Goal: Task Accomplishment & Management: Manage account settings

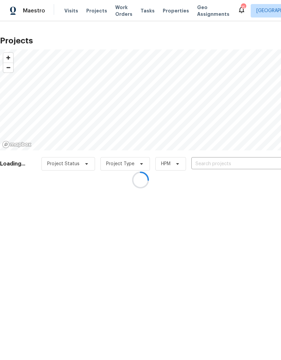
click at [219, 165] on div at bounding box center [140, 180] width 281 height 360
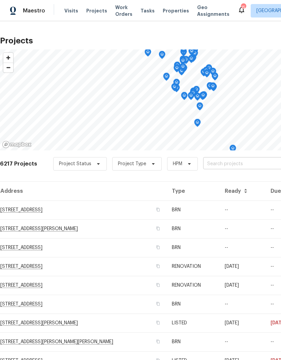
click at [223, 167] on input "text" at bounding box center [241, 164] width 77 height 10
type input "7040"
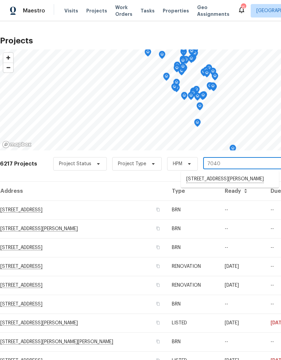
click at [227, 181] on li "[STREET_ADDRESS][PERSON_NAME]" at bounding box center [230, 179] width 98 height 11
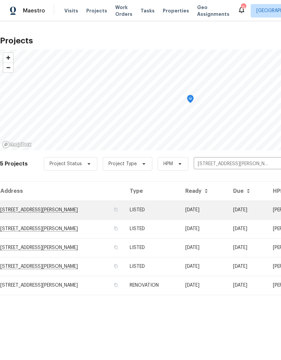
click at [49, 210] on td "[STREET_ADDRESS][PERSON_NAME]" at bounding box center [62, 210] width 124 height 19
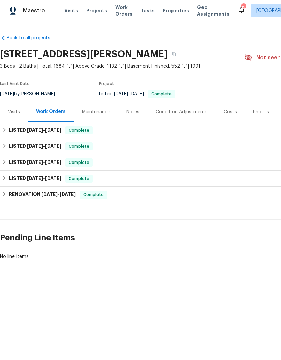
click at [7, 129] on icon at bounding box center [4, 129] width 5 height 5
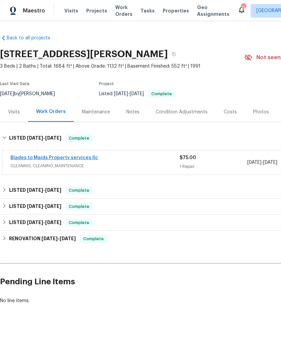
click at [70, 156] on link "Blades to Maids Property services llc" at bounding box center [53, 157] width 87 height 5
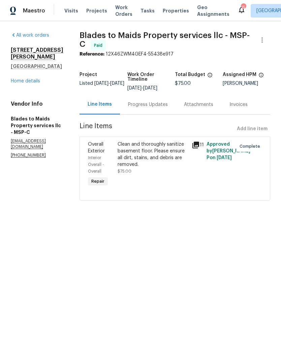
click at [143, 158] on div "Clean and thoroughly sanitize basement floor. Please ensure all dirt, stains, a…" at bounding box center [152, 154] width 70 height 27
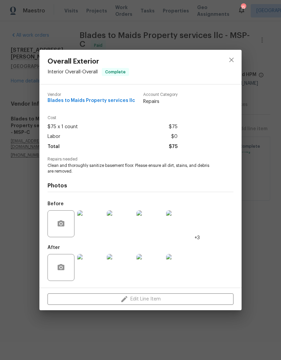
click at [95, 273] on img at bounding box center [90, 267] width 27 height 27
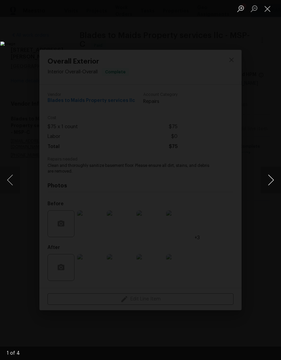
click at [270, 183] on button "Next image" at bounding box center [270, 180] width 20 height 27
click at [273, 183] on button "Next image" at bounding box center [270, 180] width 20 height 27
click at [272, 185] on button "Next image" at bounding box center [270, 180] width 20 height 27
click at [273, 185] on button "Next image" at bounding box center [270, 180] width 20 height 27
click at [272, 184] on button "Next image" at bounding box center [270, 180] width 20 height 27
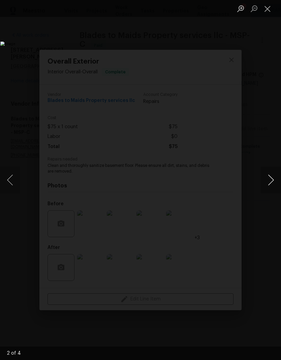
click at [272, 184] on button "Next image" at bounding box center [270, 180] width 20 height 27
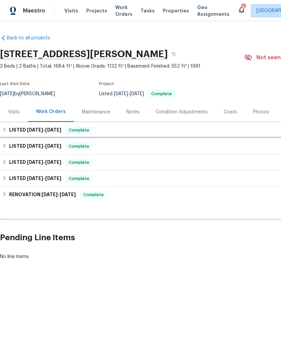
click at [11, 146] on h6 "LISTED [DATE] - [DATE]" at bounding box center [35, 146] width 52 height 8
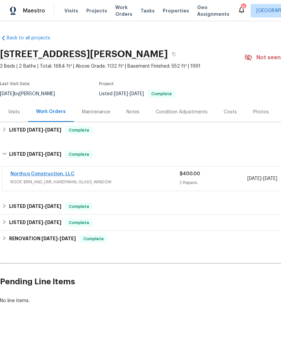
click at [59, 173] on link "Northco Construction, LLC" at bounding box center [42, 174] width 64 height 5
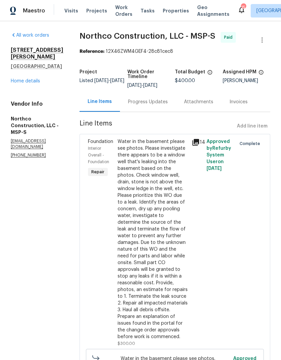
click at [143, 100] on div "Progress Updates" at bounding box center [148, 102] width 40 height 7
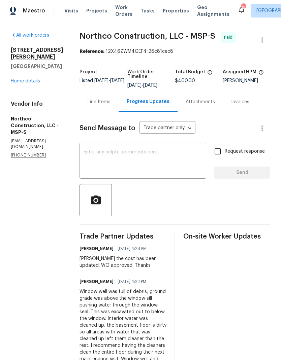
click at [29, 83] on link "Home details" at bounding box center [25, 81] width 29 height 5
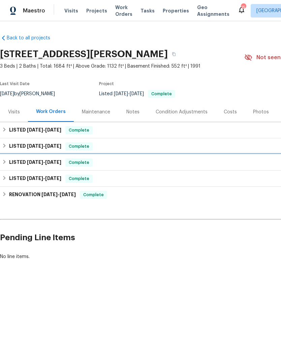
click at [4, 160] on icon at bounding box center [4, 162] width 5 height 5
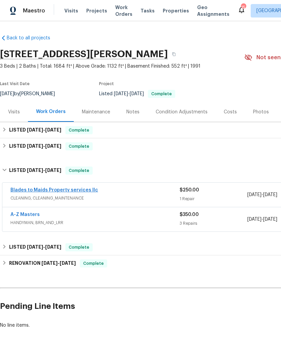
click at [72, 190] on link "Blades to Maids Property services llc" at bounding box center [53, 190] width 87 height 5
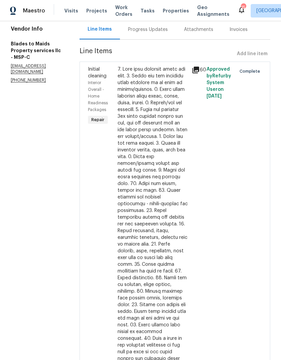
scroll to position [75, 0]
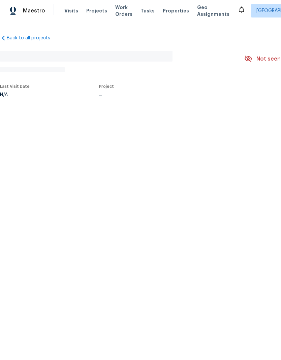
click at [7, 142] on html "Maestro Visits Projects Work Orders Tasks Properties Geo Assignments Minneapoli…" at bounding box center [140, 71] width 281 height 142
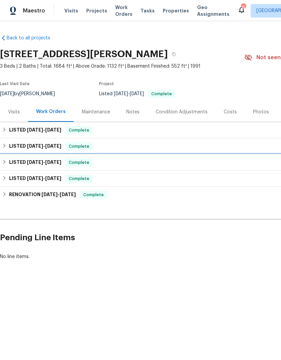
click at [4, 161] on icon at bounding box center [4, 162] width 5 height 5
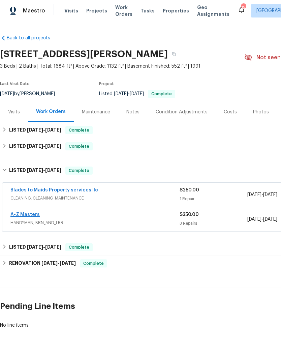
click at [30, 214] on link "A-Z Masters" at bounding box center [24, 214] width 29 height 5
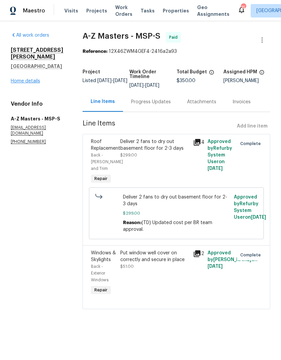
click at [33, 79] on link "Home details" at bounding box center [25, 81] width 29 height 5
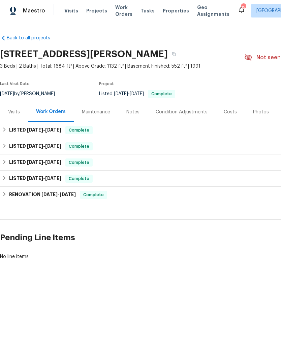
click at [226, 114] on div "Costs" at bounding box center [229, 112] width 13 height 7
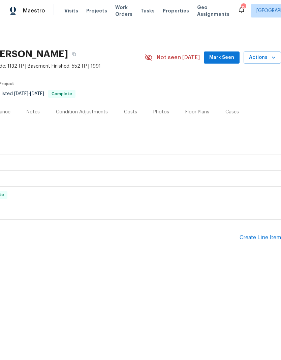
scroll to position [0, 100]
click at [257, 238] on div "Create Line Item" at bounding box center [259, 238] width 41 height 6
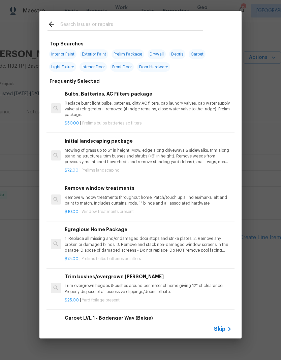
click at [105, 21] on input "text" at bounding box center [131, 25] width 143 height 10
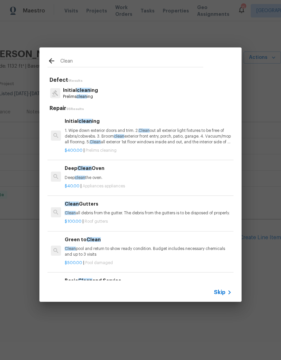
type input "Clean"
click at [116, 32] on div "Clean Defect 1 Results Initial clean ing Prelims clean ing Repair 95 Results In…" at bounding box center [140, 174] width 281 height 349
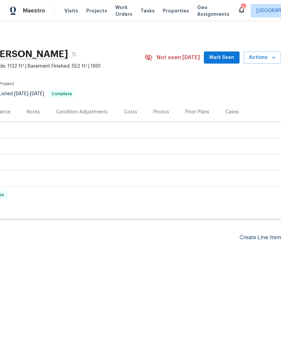
click at [259, 238] on div "Create Line Item" at bounding box center [259, 238] width 41 height 6
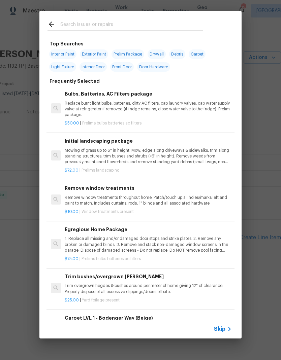
click at [118, 20] on input "text" at bounding box center [131, 25] width 143 height 10
type input "Clean"
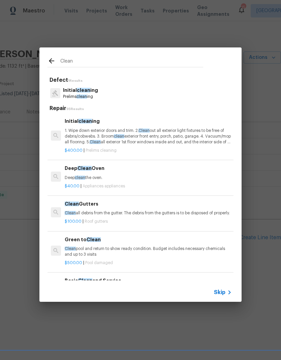
click at [123, 139] on p "1. Wipe down exterior doors and trim. 2. Clean out all exterior light fixtures …" at bounding box center [148, 136] width 167 height 17
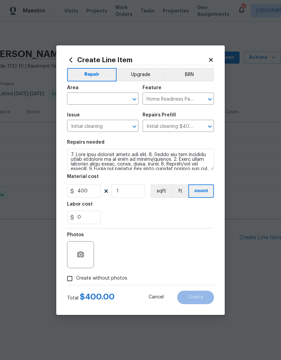
click at [135, 143] on div "Repairs needed" at bounding box center [140, 144] width 147 height 9
click at [96, 194] on input "400" at bounding box center [84, 190] width 34 height 13
click at [156, 212] on div "0" at bounding box center [140, 217] width 147 height 13
type input "300"
click at [71, 154] on textarea at bounding box center [140, 160] width 147 height 22
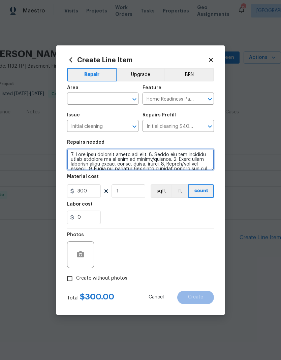
click at [84, 154] on textarea at bounding box center [140, 160] width 147 height 22
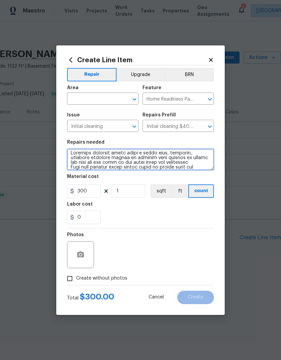
scroll to position [6, 0]
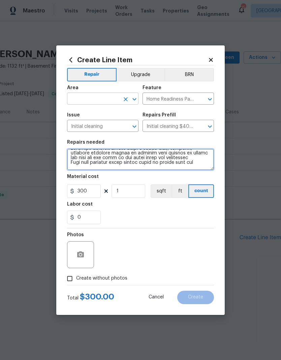
type textarea "Basement concrete floor needs a heavy duty, cleaning, possibly multiple passes …"
click at [104, 103] on input "text" at bounding box center [93, 99] width 52 height 10
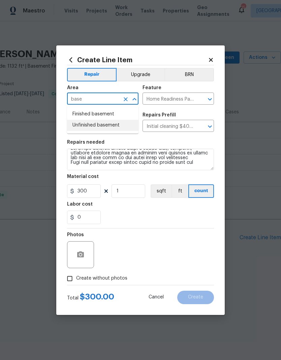
click at [107, 127] on li "Unfinished basement" at bounding box center [102, 125] width 71 height 11
type input "Unfinished basement"
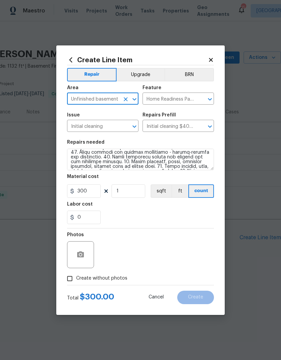
scroll to position [79, 0]
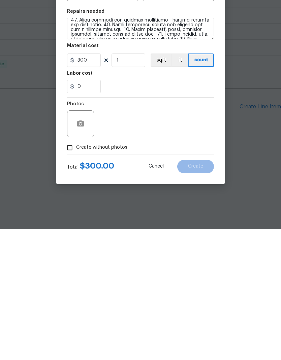
click at [68, 272] on input "Create without photos" at bounding box center [69, 278] width 13 height 13
checkbox input "true"
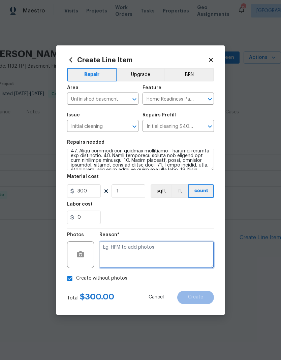
click at [144, 256] on textarea at bounding box center [156, 254] width 114 height 27
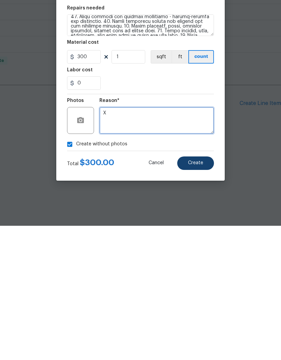
type textarea "X"
click at [207, 291] on button "Create" at bounding box center [195, 297] width 37 height 13
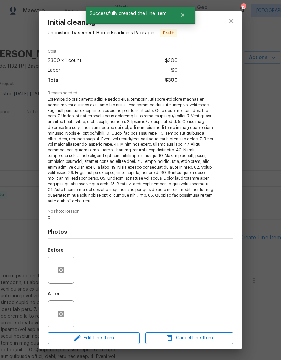
scroll to position [27, 0]
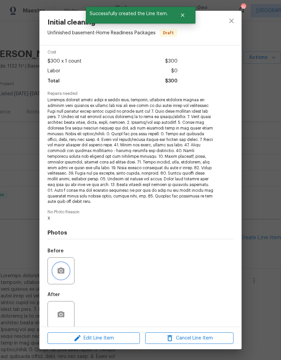
click at [63, 267] on icon "button" at bounding box center [61, 271] width 8 height 8
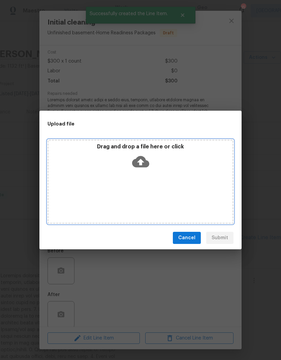
click at [162, 169] on div "Drag and drop a file here or click" at bounding box center [140, 157] width 184 height 29
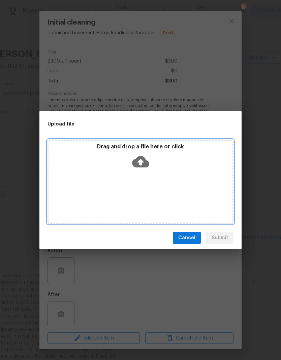
click at [144, 162] on icon at bounding box center [140, 161] width 17 height 11
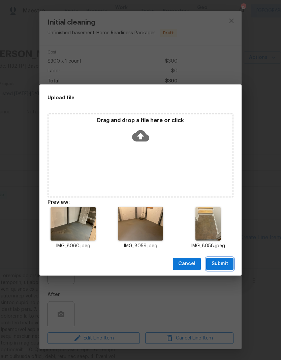
click at [225, 261] on span "Submit" at bounding box center [219, 264] width 16 height 8
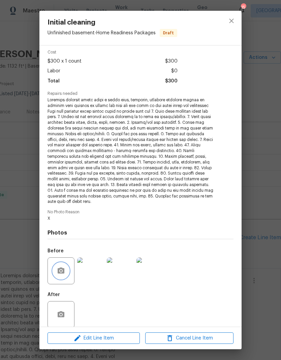
click at [235, 23] on icon "close" at bounding box center [231, 21] width 8 height 8
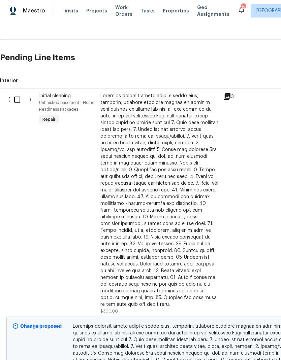
scroll to position [180, 0]
click at [18, 100] on input "checkbox" at bounding box center [19, 99] width 19 height 14
checkbox input "true"
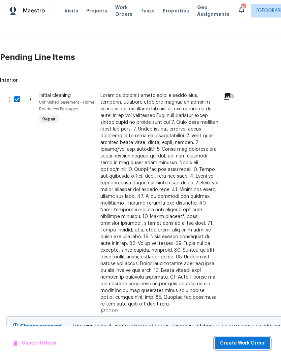
click at [256, 344] on span "Create Work Order" at bounding box center [242, 343] width 45 height 8
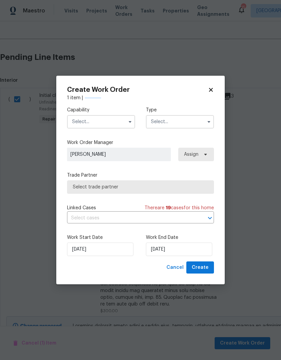
click at [109, 121] on input "text" at bounding box center [101, 121] width 68 height 13
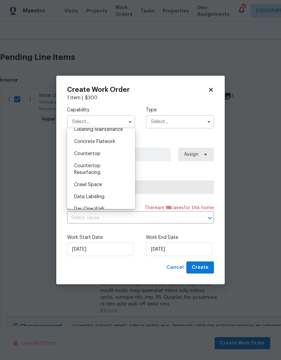
scroll to position [114, 0]
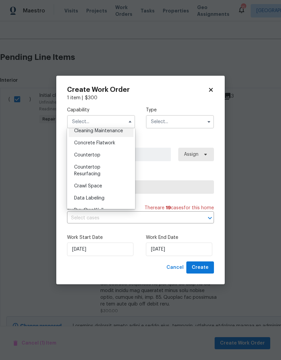
click at [115, 134] on div "Cleaning Maintenance" at bounding box center [101, 131] width 65 height 12
type input "Cleaning Maintenance"
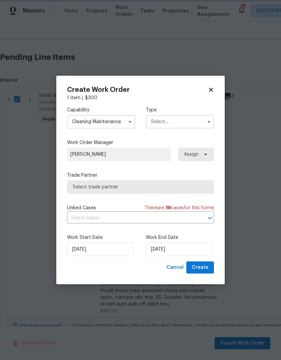
scroll to position [97, 0]
click at [188, 120] on input "text" at bounding box center [180, 121] width 68 height 13
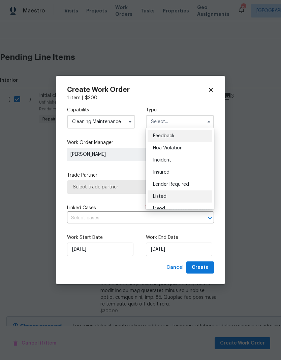
click at [164, 197] on span "Listed" at bounding box center [159, 196] width 13 height 5
type input "Listed"
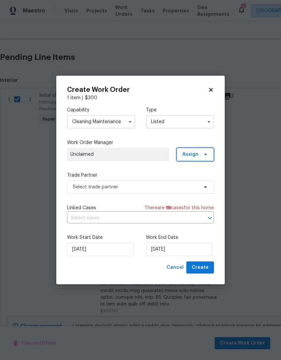
click at [198, 155] on span "Assign" at bounding box center [190, 154] width 16 height 7
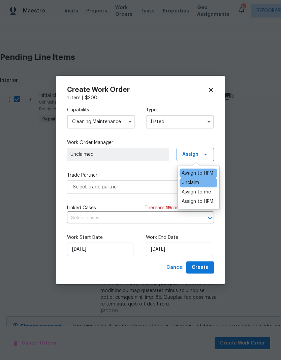
click at [207, 173] on div "Assign to HPM" at bounding box center [197, 173] width 32 height 7
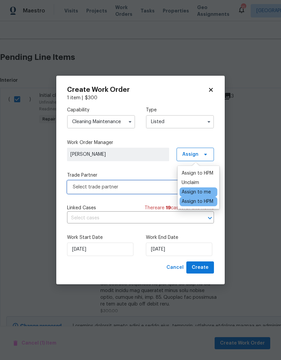
click at [142, 187] on span "Select trade partner" at bounding box center [136, 187] width 126 height 7
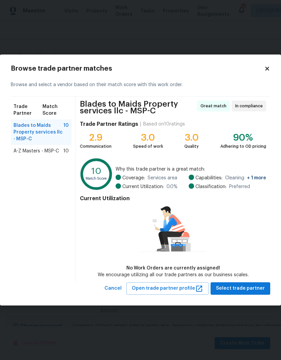
click at [48, 153] on span "A-Z Masters - MSP-C" at bounding box center [35, 151] width 45 height 7
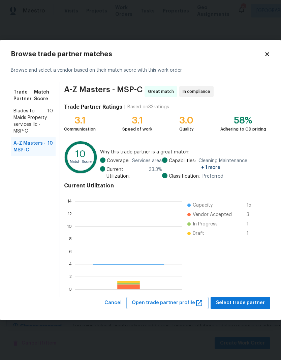
scroll to position [94, 107]
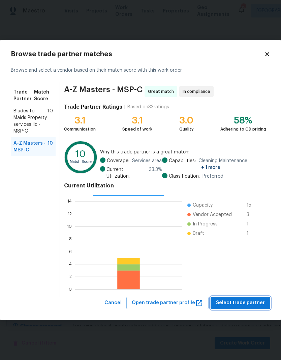
click at [248, 304] on span "Select trade partner" at bounding box center [240, 303] width 49 height 8
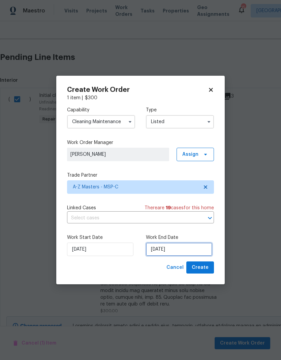
click at [183, 251] on input "[DATE]" at bounding box center [179, 249] width 66 height 13
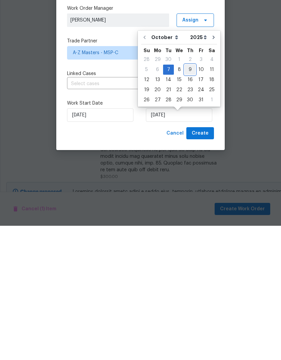
click at [189, 199] on div "9" at bounding box center [189, 203] width 11 height 9
type input "[DATE]"
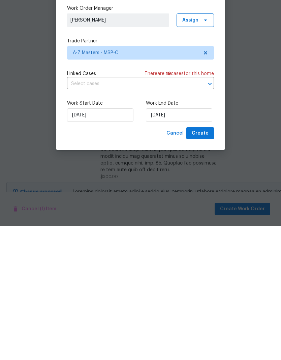
scroll to position [27, 0]
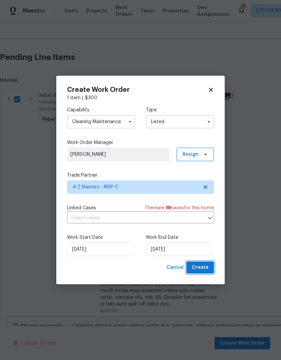
click at [207, 270] on span "Create" at bounding box center [199, 267] width 17 height 8
checkbox input "false"
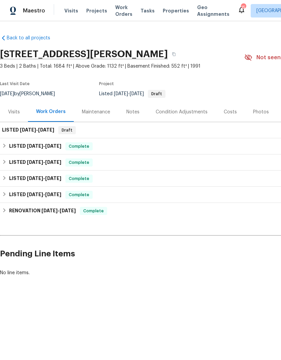
scroll to position [0, 0]
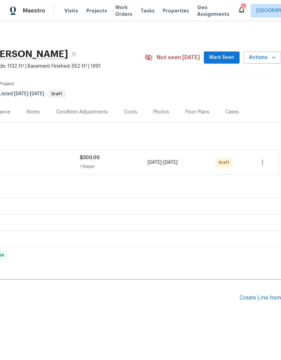
scroll to position [0, 100]
click at [263, 160] on icon "button" at bounding box center [262, 162] width 8 height 8
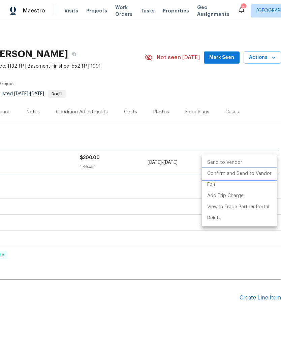
click at [259, 173] on li "Confirm and Send to Vendor" at bounding box center [239, 173] width 75 height 11
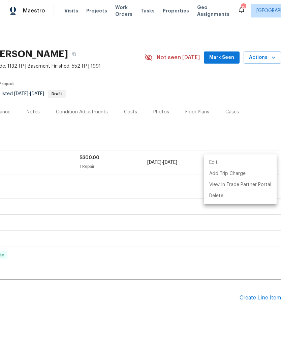
click at [144, 209] on div at bounding box center [140, 180] width 281 height 360
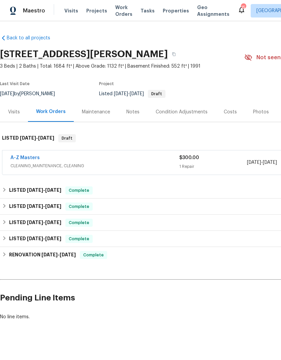
scroll to position [0, 0]
click at [29, 158] on link "A-Z Masters" at bounding box center [24, 157] width 29 height 5
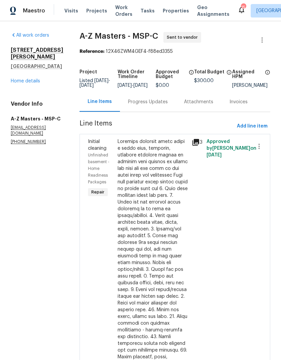
click at [128, 105] on div "Progress Updates" at bounding box center [148, 102] width 40 height 7
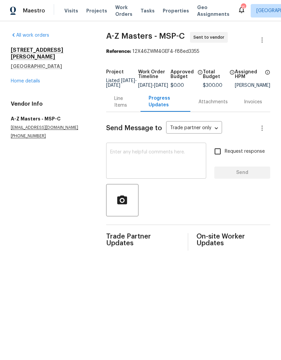
click at [143, 160] on textarea at bounding box center [156, 162] width 92 height 24
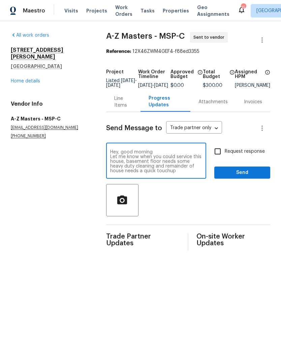
click at [141, 173] on textarea "Hey, good morning Let me know when you could service this house, basement floor…" at bounding box center [156, 162] width 92 height 24
click at [165, 173] on textarea "Hey, good morning Let me know when you could service this house, basement floor…" at bounding box center [156, 162] width 92 height 24
type textarea "Hey, good morning Let me know when you could service this house, basement floor…"
click at [236, 173] on button "Send" at bounding box center [242, 173] width 56 height 12
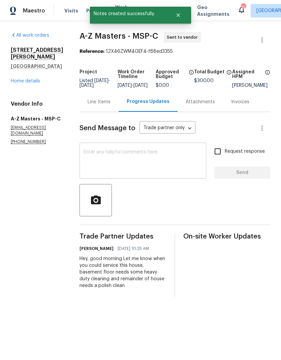
click at [128, 167] on textarea at bounding box center [142, 162] width 118 height 24
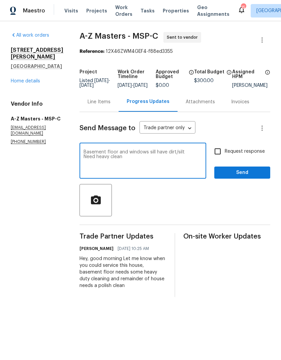
type textarea "Basement floor and windows sill have dirt/silt Need heavy clean"
click at [154, 198] on div at bounding box center [174, 200] width 190 height 32
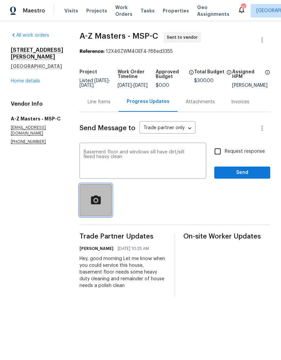
click at [95, 206] on icon "button" at bounding box center [96, 201] width 12 height 12
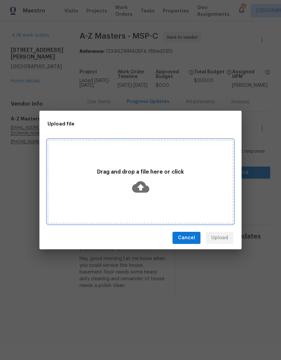
click at [151, 185] on div "Drag and drop a file here or click" at bounding box center [140, 182] width 184 height 32
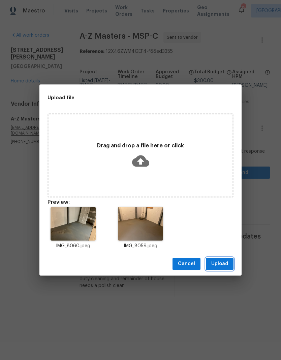
click at [223, 262] on span "Upload" at bounding box center [219, 264] width 17 height 8
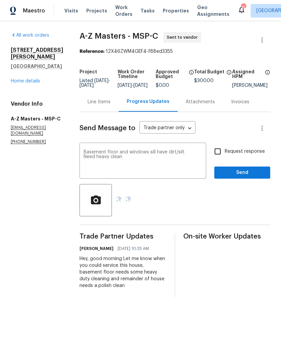
click at [215, 155] on input "Request response" at bounding box center [217, 151] width 14 height 14
checkbox input "true"
click at [238, 177] on span "Send" at bounding box center [241, 173] width 45 height 8
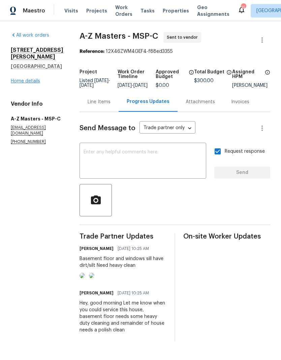
click at [24, 82] on link "Home details" at bounding box center [25, 81] width 29 height 5
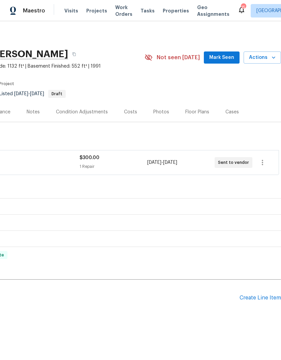
scroll to position [0, 100]
click at [265, 63] on button "Actions" at bounding box center [261, 57] width 37 height 12
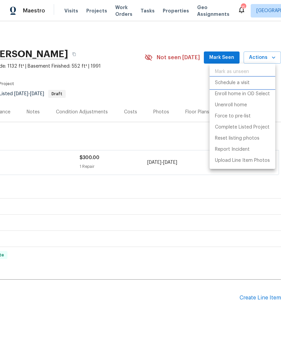
click at [238, 86] on p "Schedule a visit" at bounding box center [232, 82] width 35 height 7
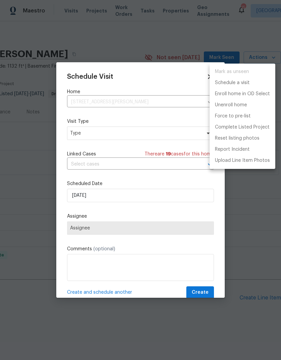
click at [121, 134] on div at bounding box center [140, 180] width 281 height 360
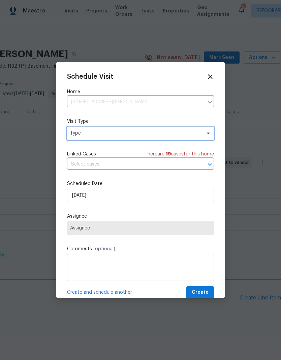
click at [145, 132] on span "Type" at bounding box center [135, 133] width 131 height 7
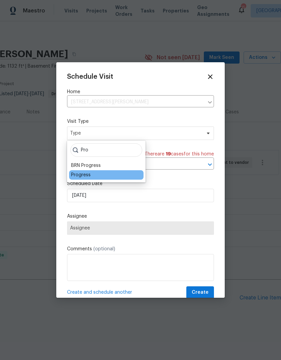
type input "Pro"
click at [89, 174] on div "Progress" at bounding box center [81, 175] width 20 height 7
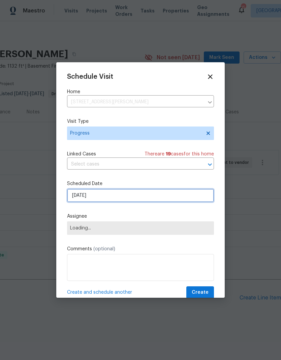
click at [121, 196] on input "[DATE]" at bounding box center [140, 195] width 147 height 13
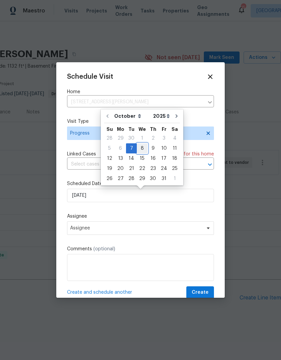
click at [141, 148] on div "8" at bounding box center [142, 148] width 11 height 9
type input "[DATE]"
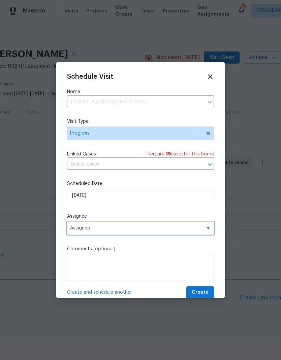
click at [119, 227] on span "Assignee" at bounding box center [136, 227] width 132 height 5
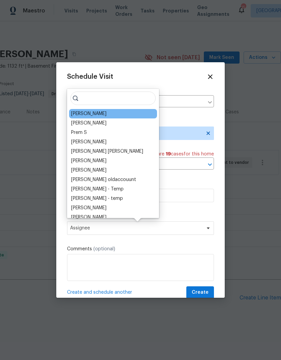
click at [89, 113] on div "[PERSON_NAME]" at bounding box center [88, 113] width 35 height 7
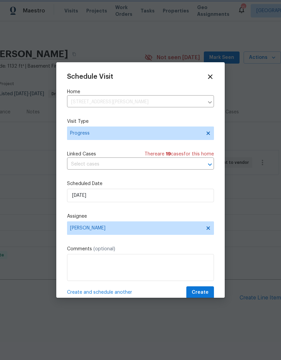
click at [116, 264] on textarea at bounding box center [140, 267] width 147 height 27
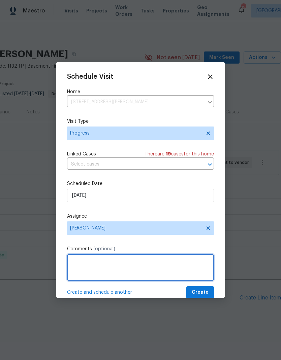
scroll to position [6, 0]
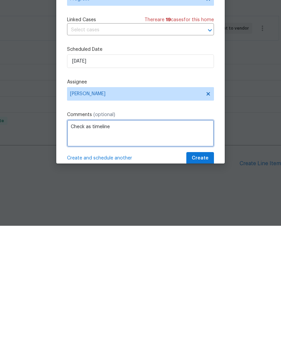
click at [89, 254] on textarea "Check as timeline" at bounding box center [140, 267] width 147 height 27
type textarea "Check az timeline"
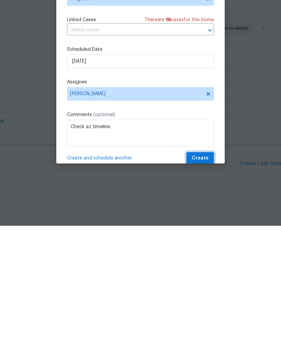
click at [204, 288] on span "Create" at bounding box center [199, 292] width 17 height 8
